Goal: Transaction & Acquisition: Subscribe to service/newsletter

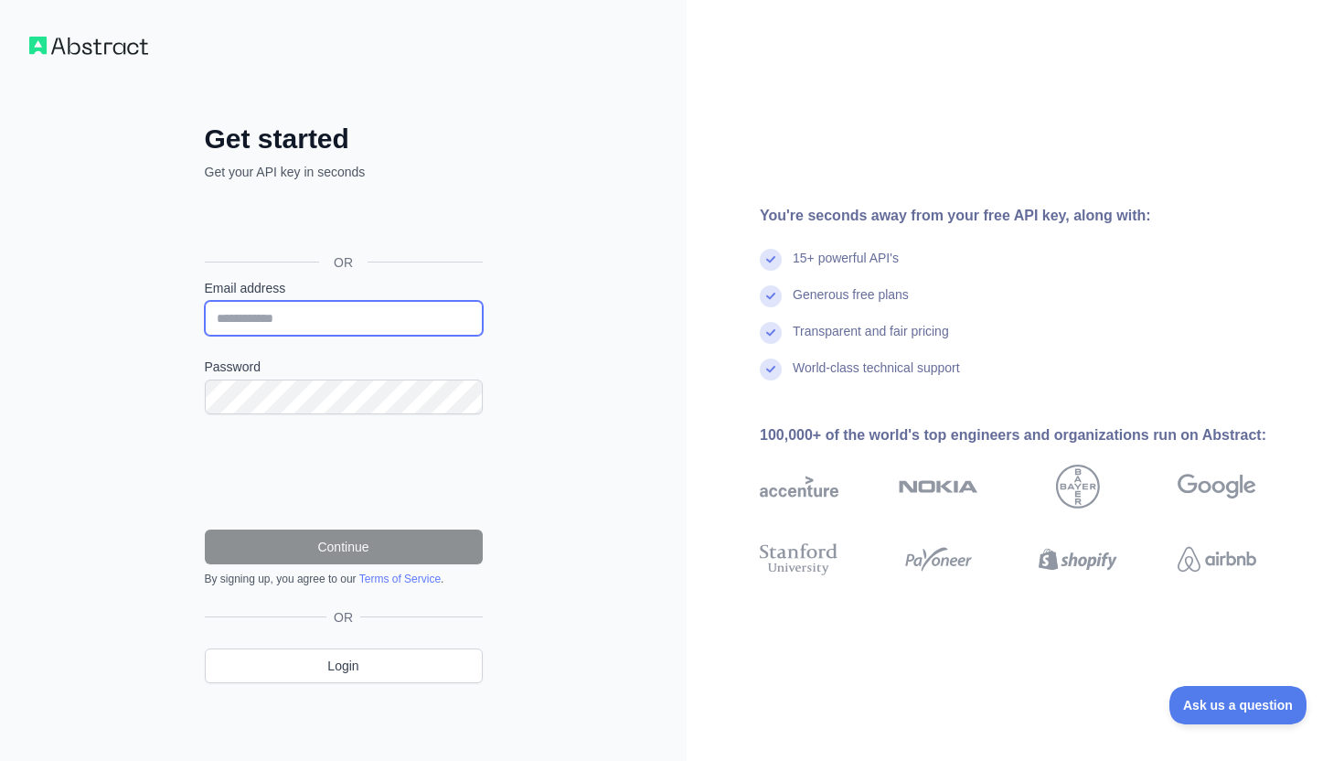
click at [383, 312] on input "Email address" at bounding box center [344, 318] width 278 height 35
type input "**********"
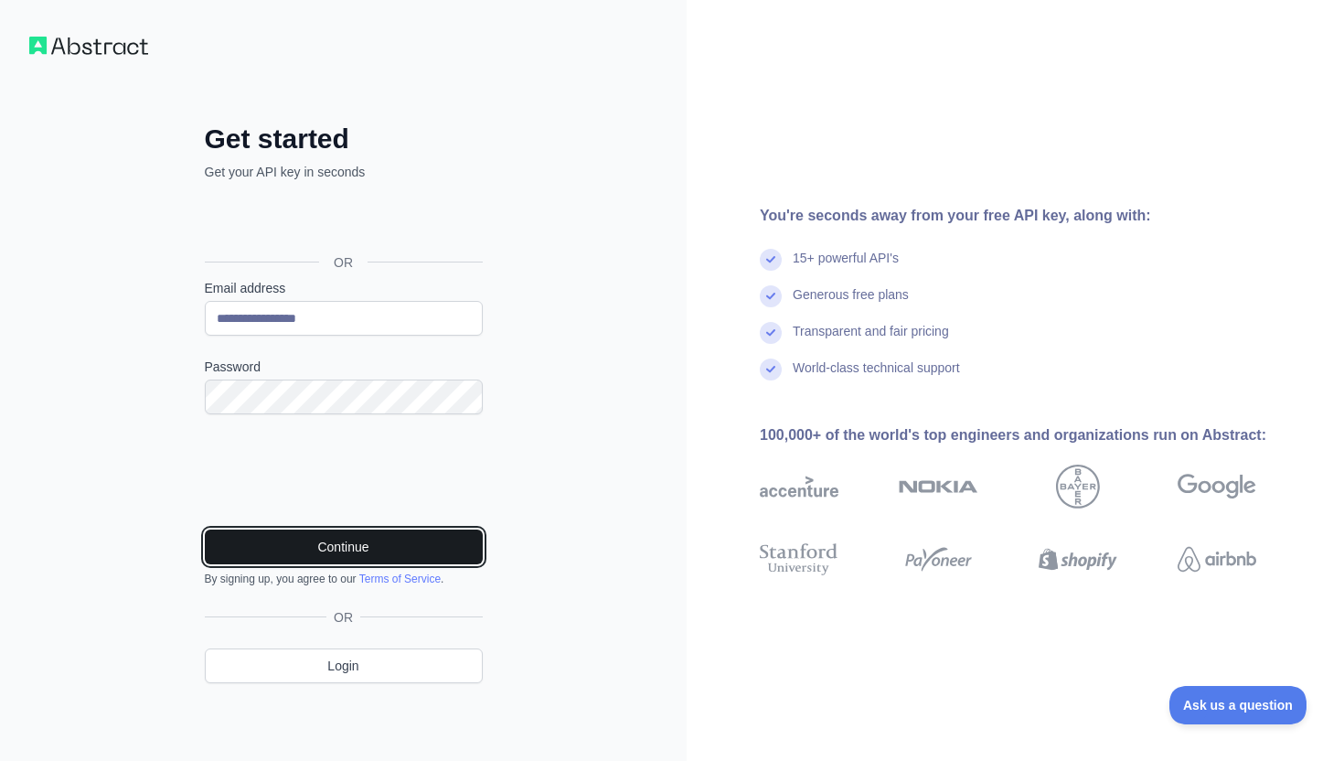
click at [296, 534] on button "Continue" at bounding box center [344, 546] width 278 height 35
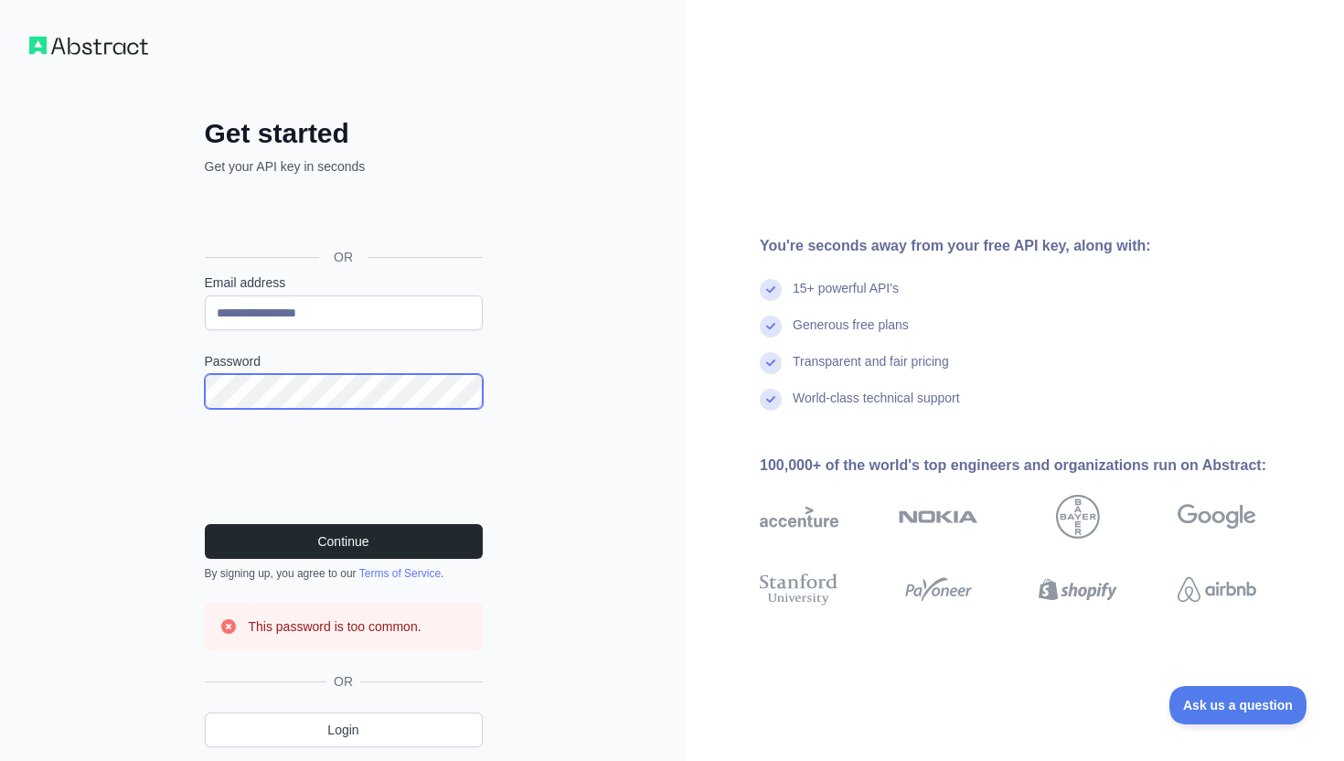
click at [205, 524] on button "Continue" at bounding box center [344, 541] width 278 height 35
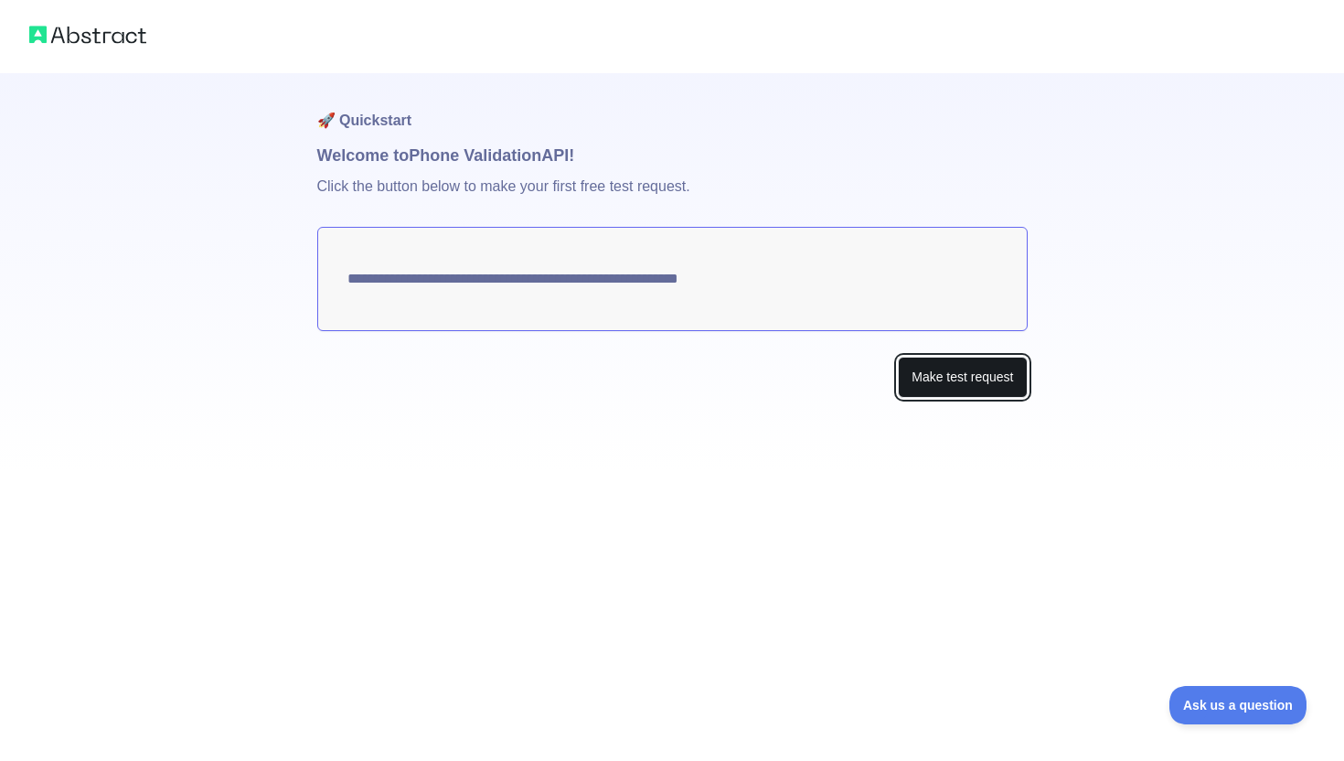
click at [915, 375] on button "Make test request" at bounding box center [962, 376] width 129 height 41
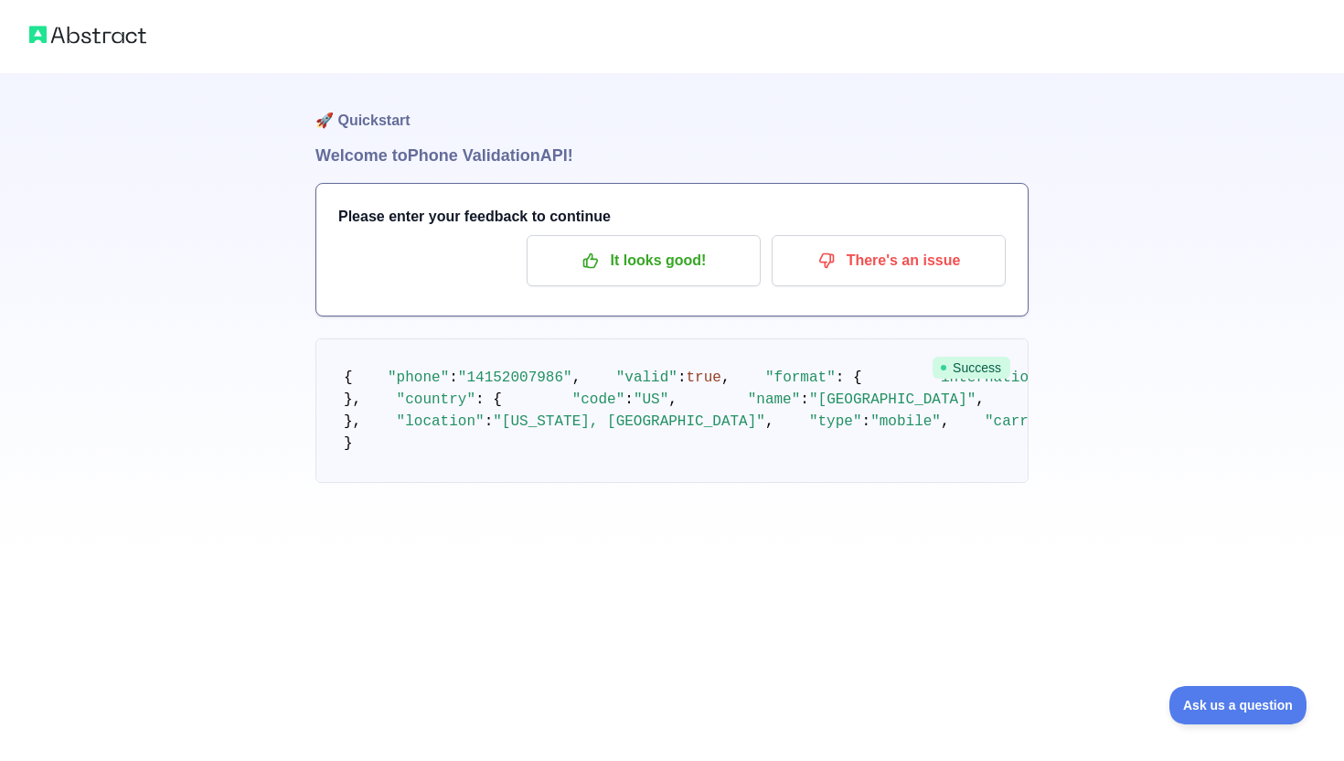
click at [117, 34] on img at bounding box center [87, 35] width 117 height 26
